Goal: Browse casually

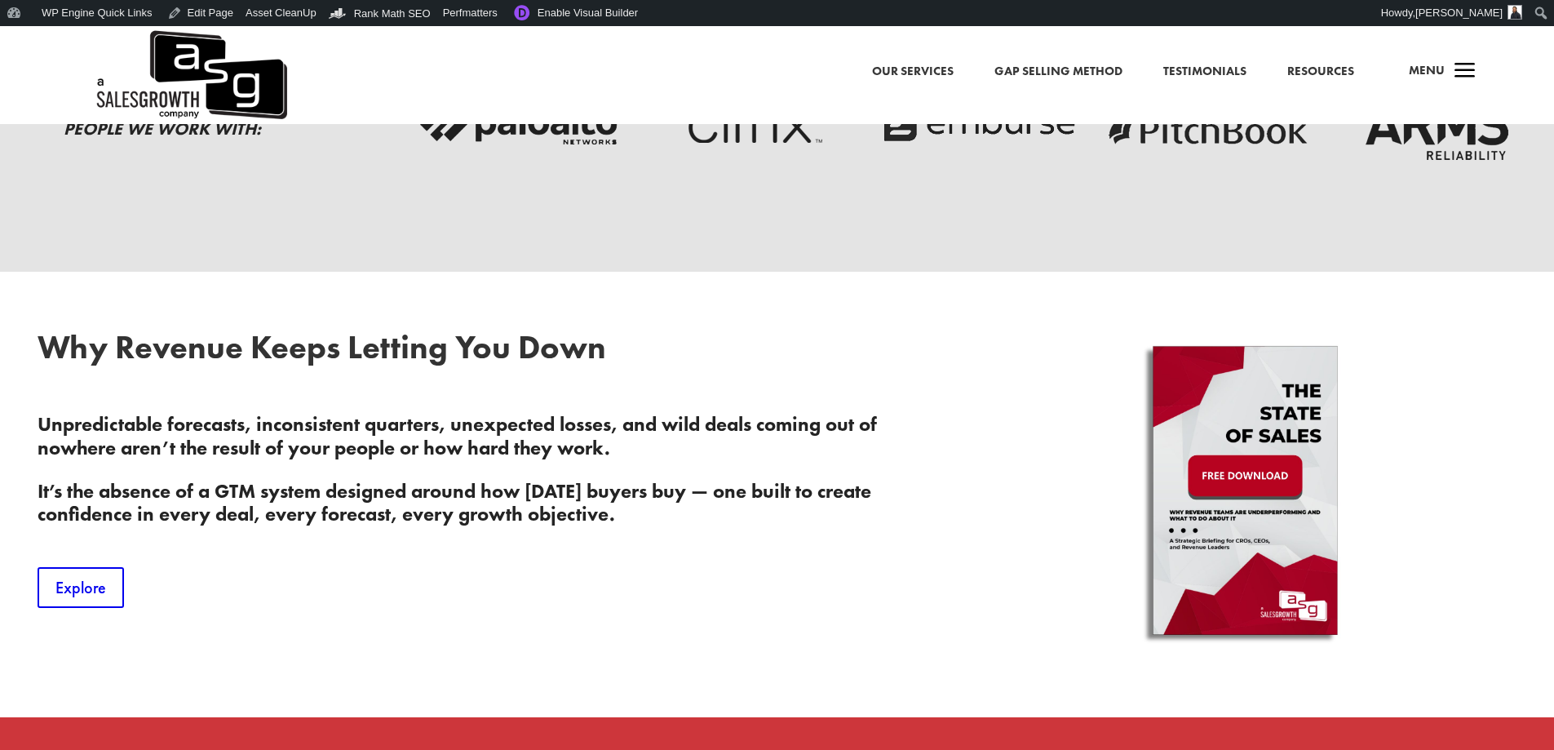
scroll to position [653, 0]
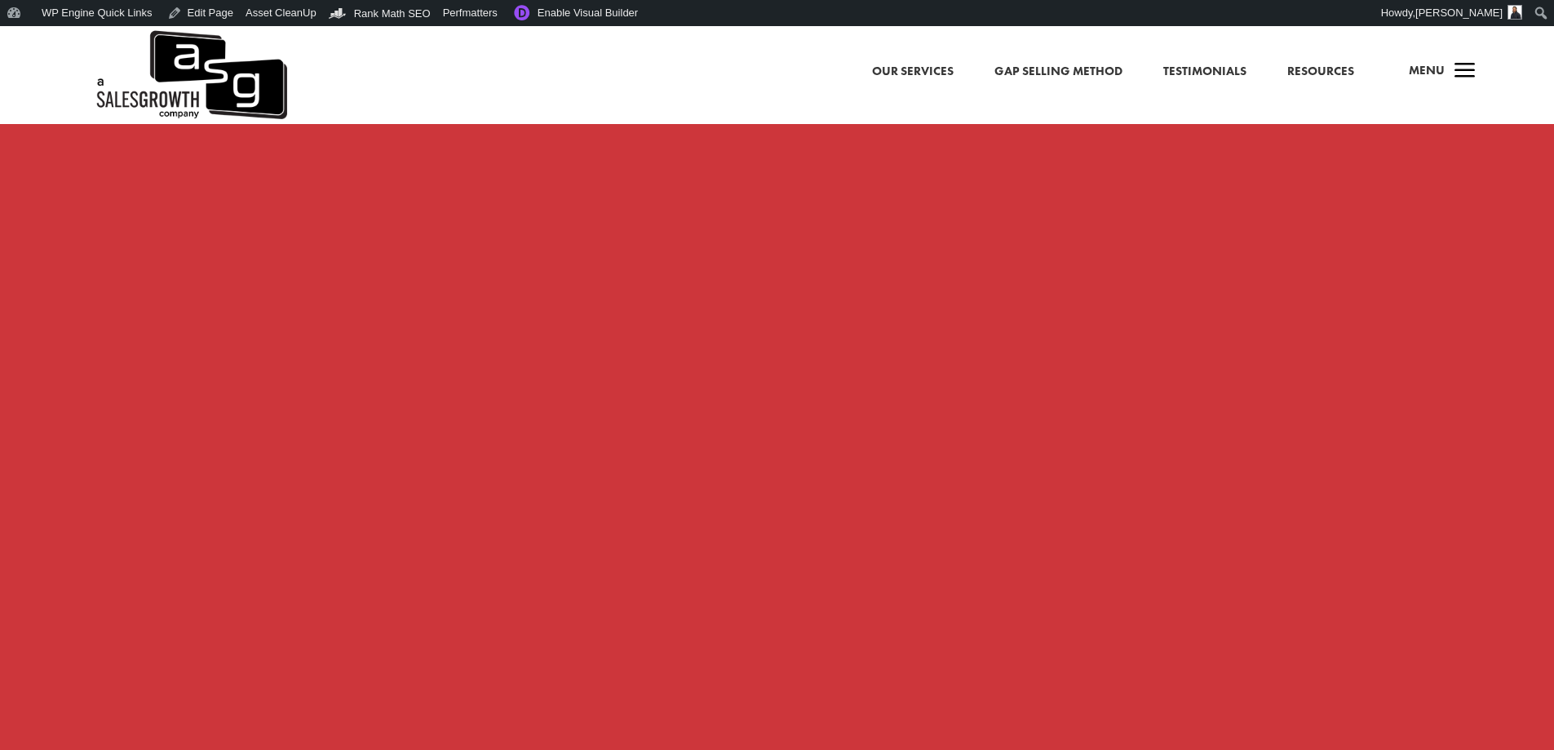
scroll to position [1224, 0]
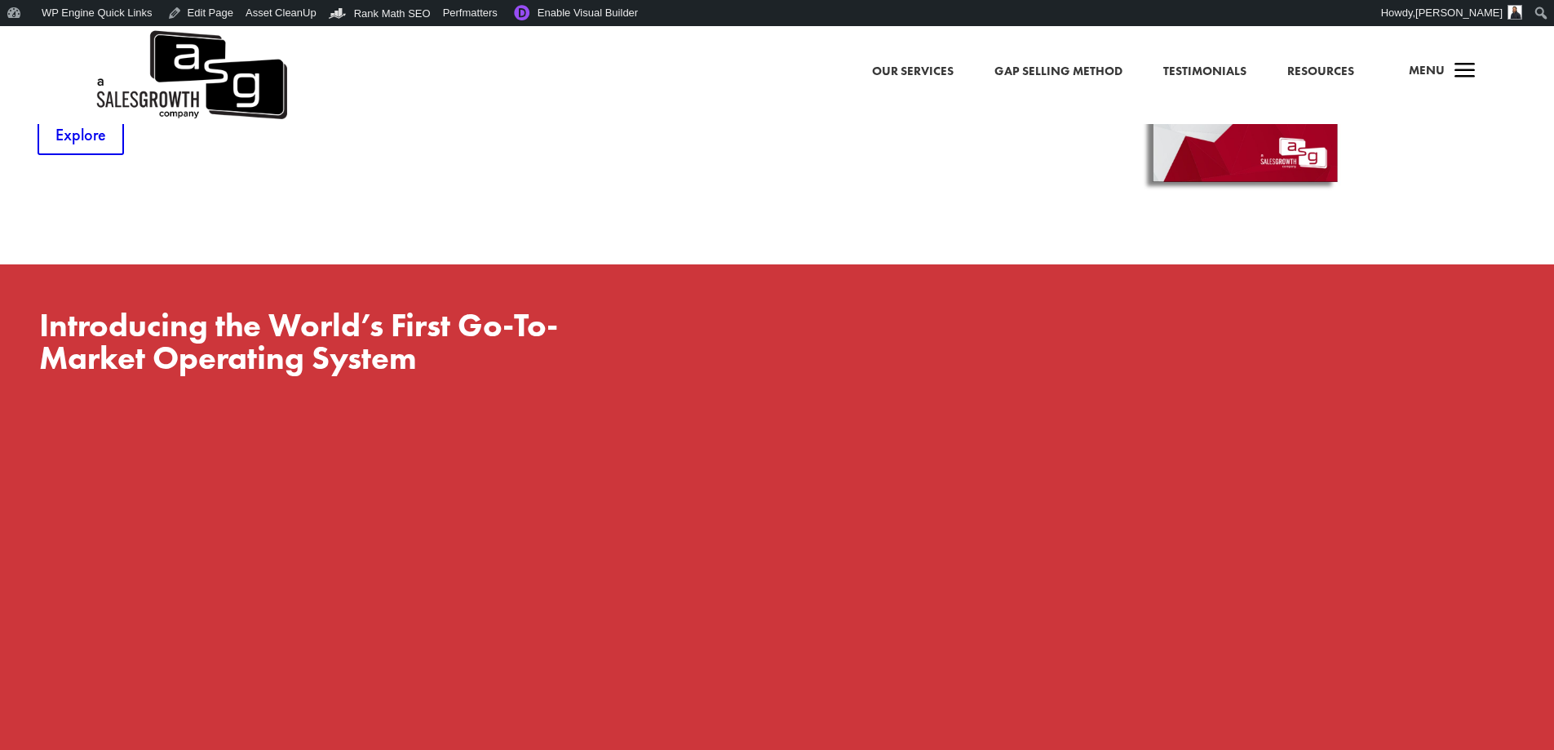
scroll to position [1142, 0]
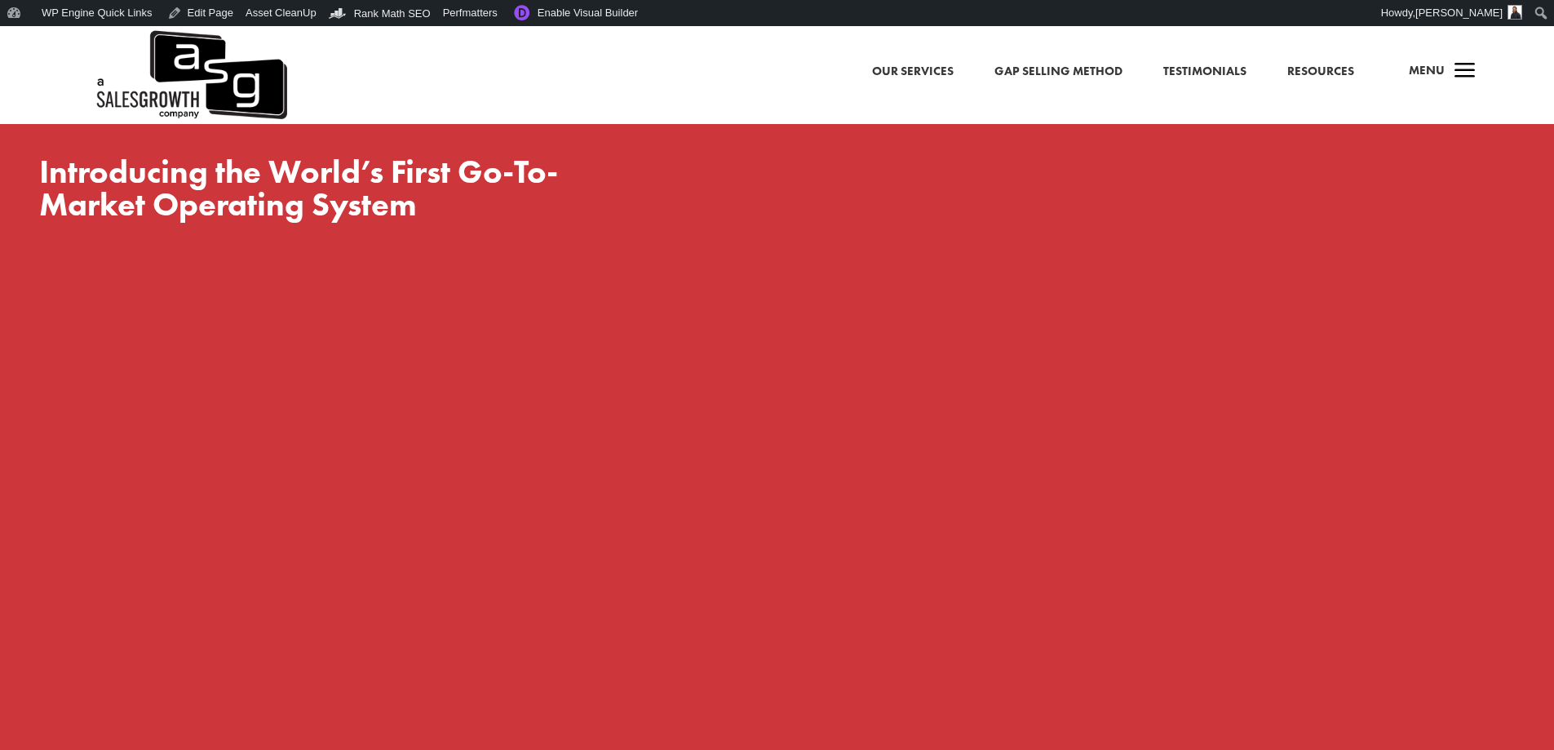
scroll to position [1387, 0]
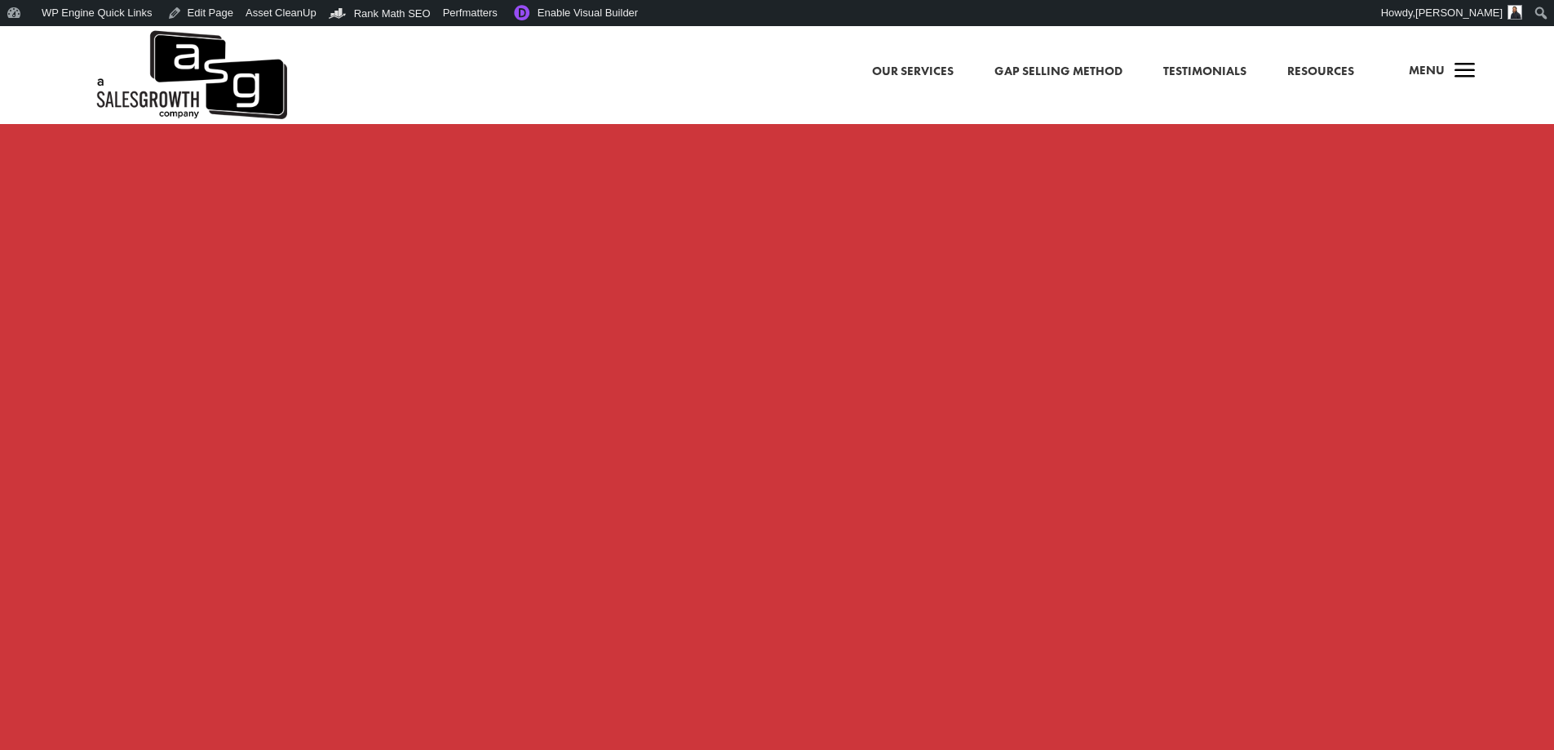
scroll to position [1387, 0]
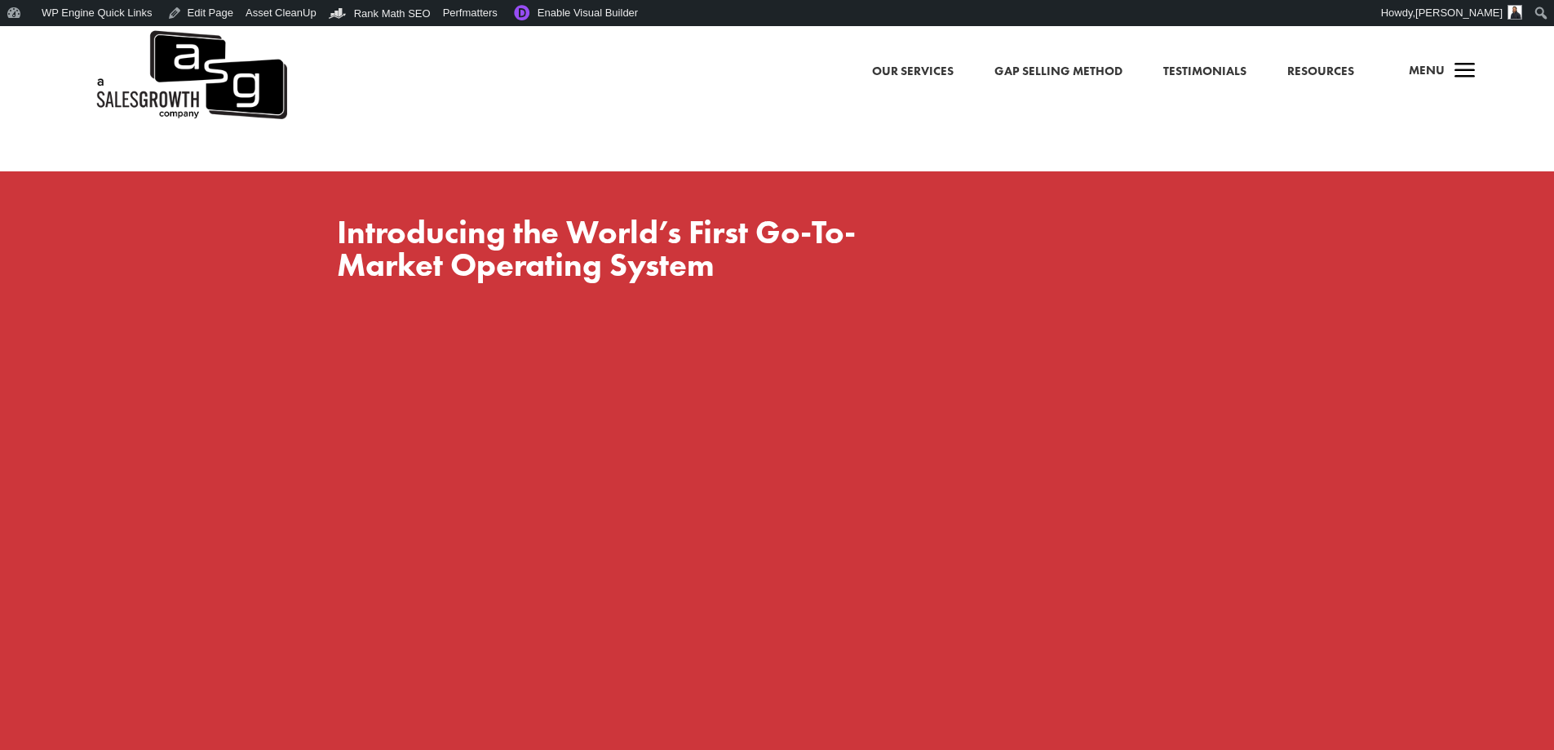
scroll to position [1224, 0]
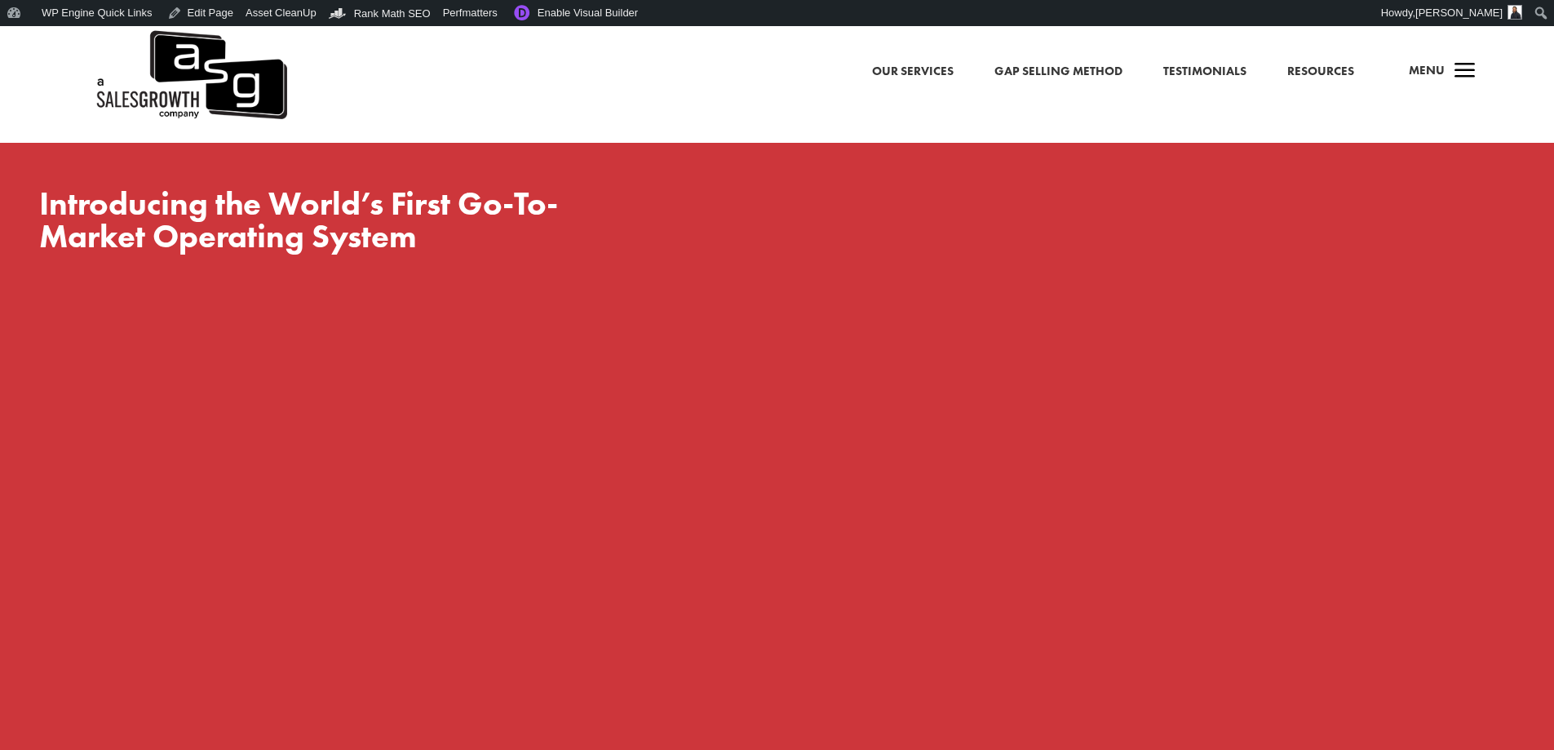
scroll to position [1386, 0]
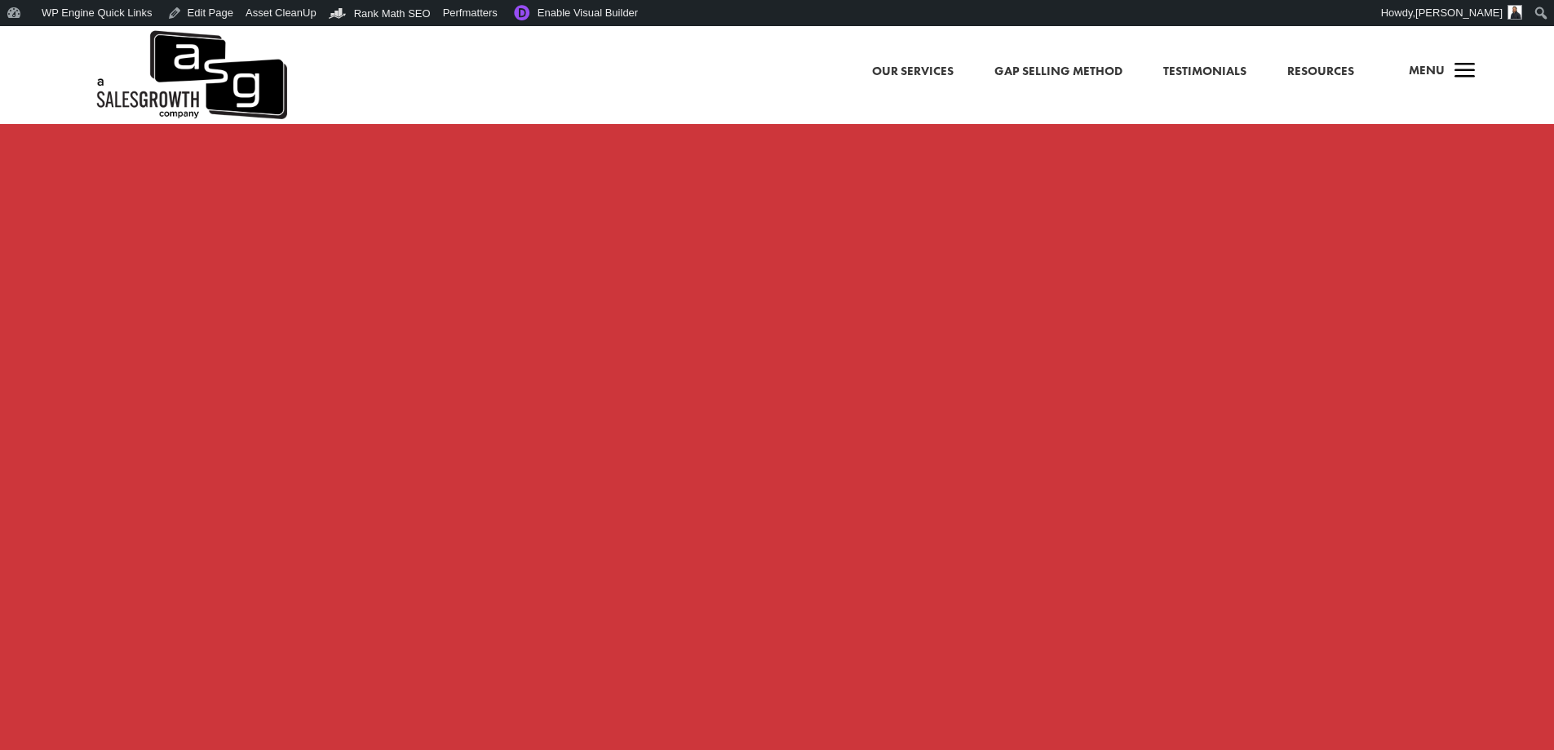
scroll to position [1875, 0]
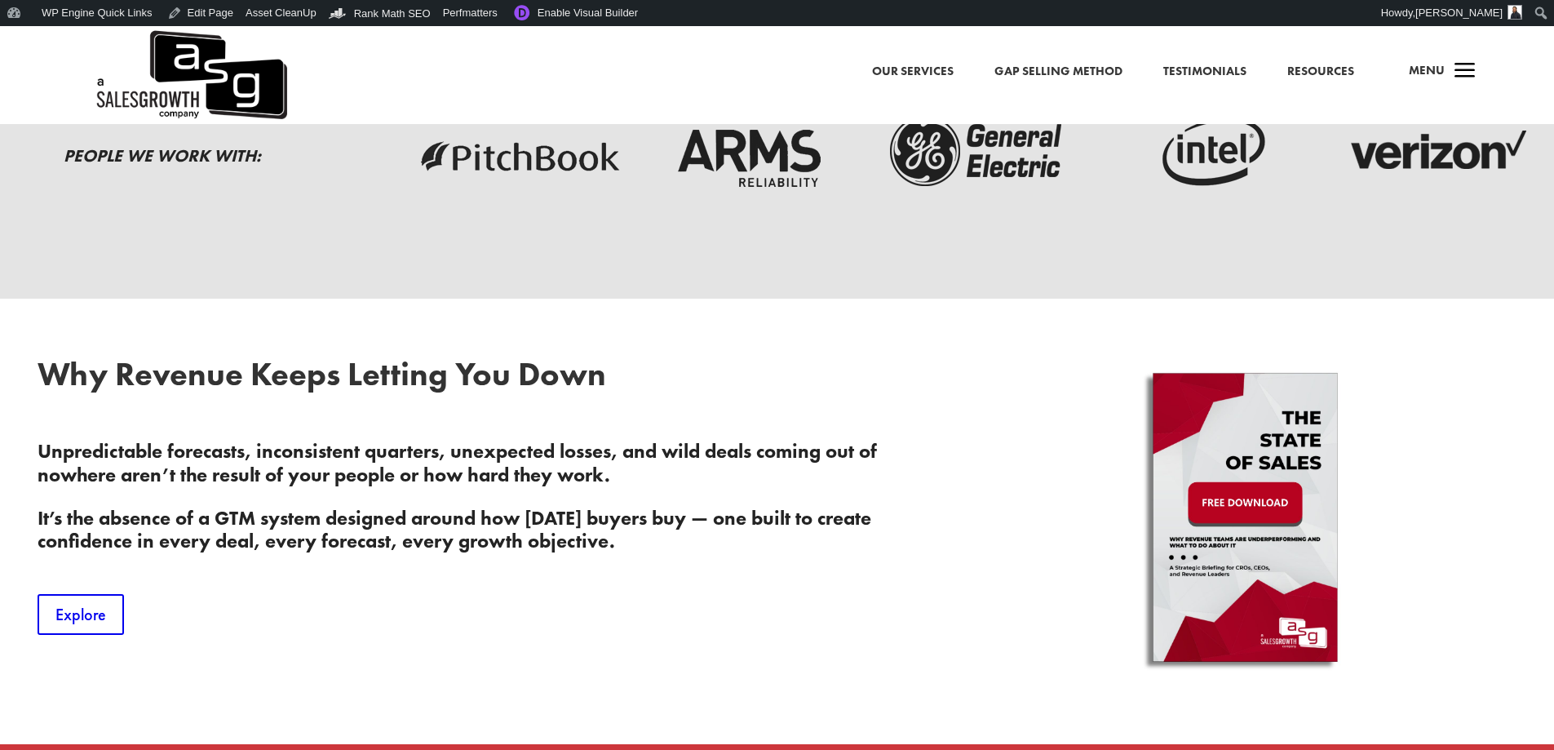
scroll to position [816, 0]
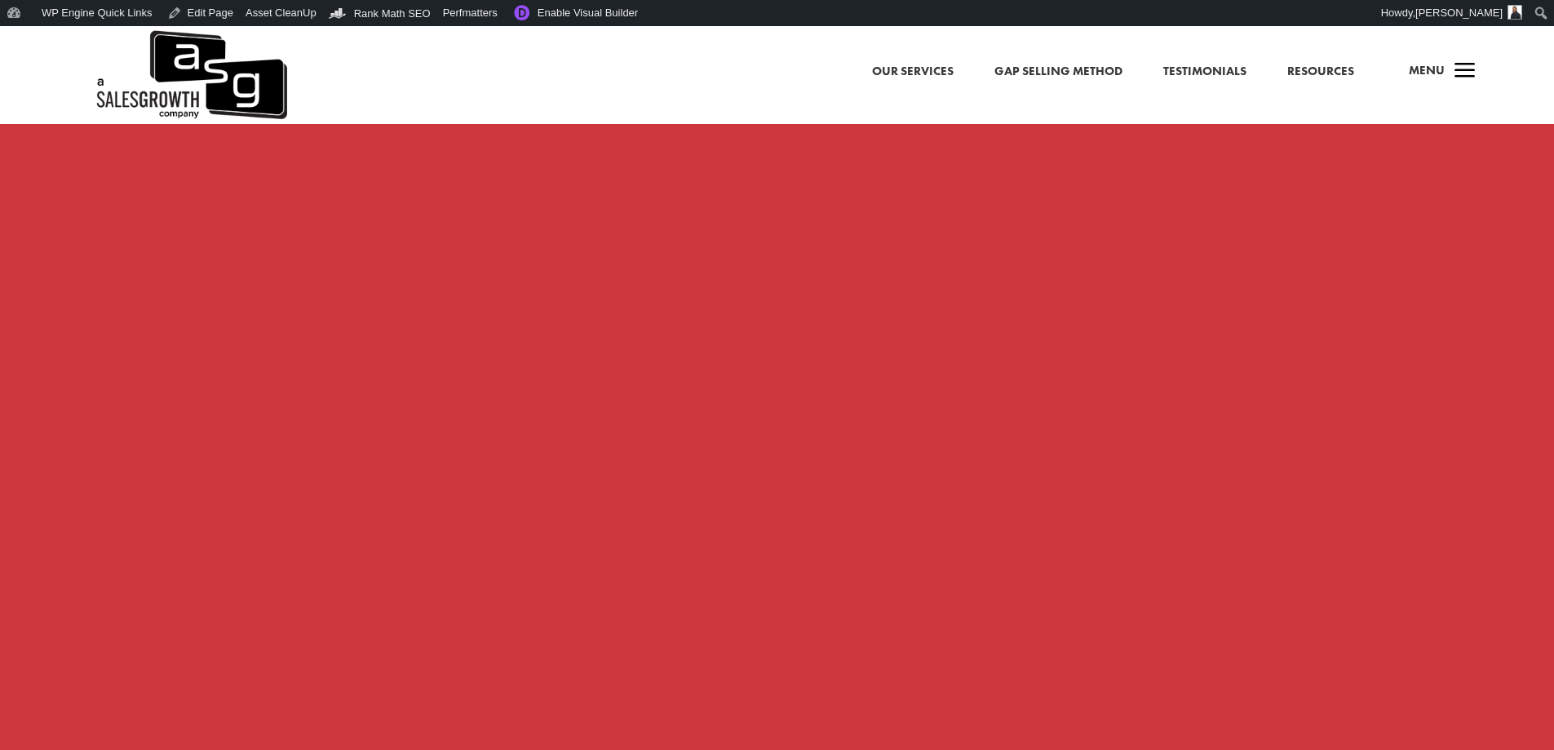
scroll to position [1305, 0]
